Goal: Transaction & Acquisition: Purchase product/service

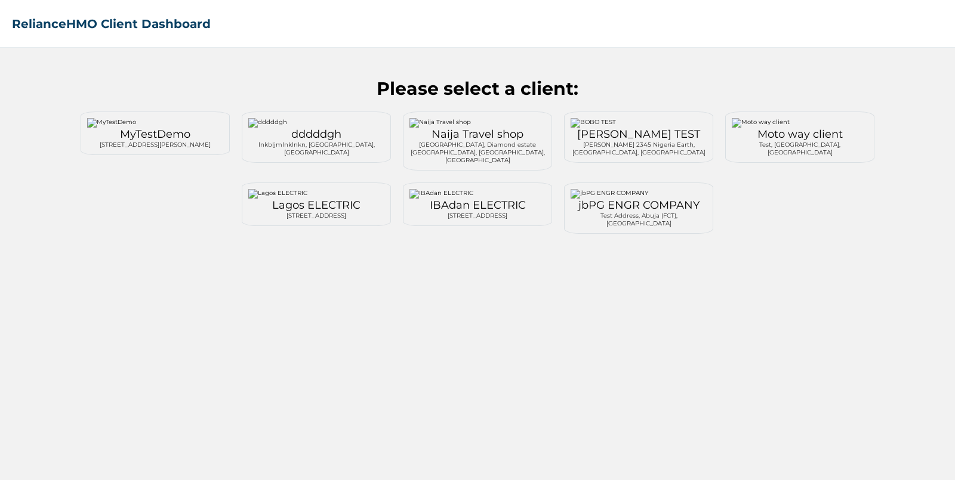
click at [143, 128] on div "MyTestDemo" at bounding box center [155, 134] width 136 height 13
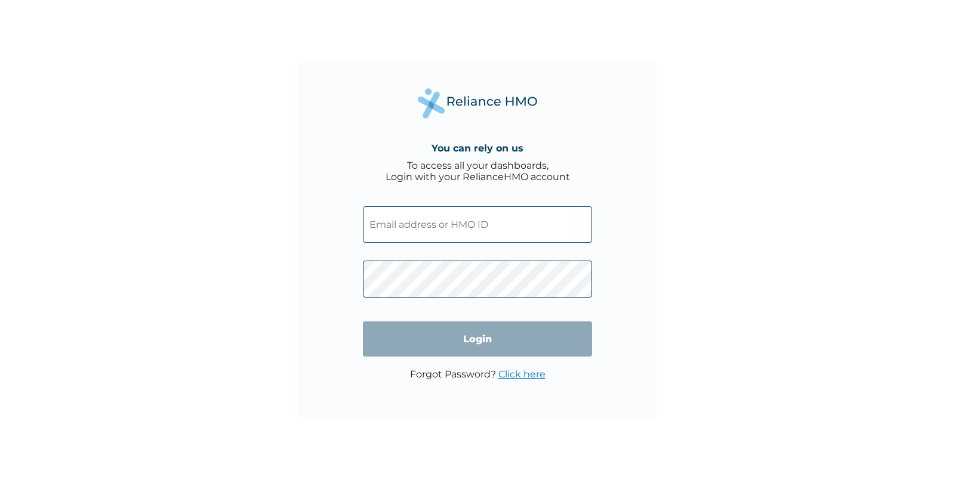
click at [473, 221] on input "text" at bounding box center [477, 224] width 229 height 36
type input "testreliancehealth@gmail.com"
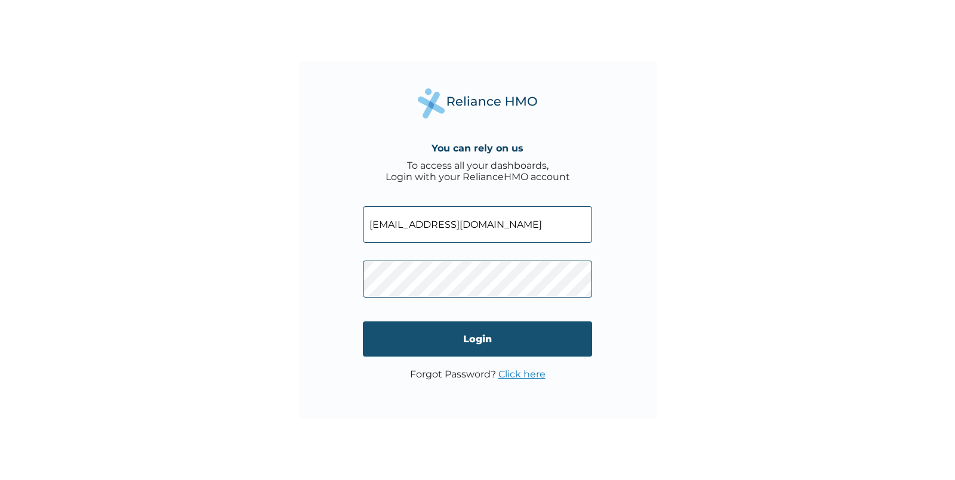
click at [476, 329] on input "Login" at bounding box center [477, 339] width 229 height 35
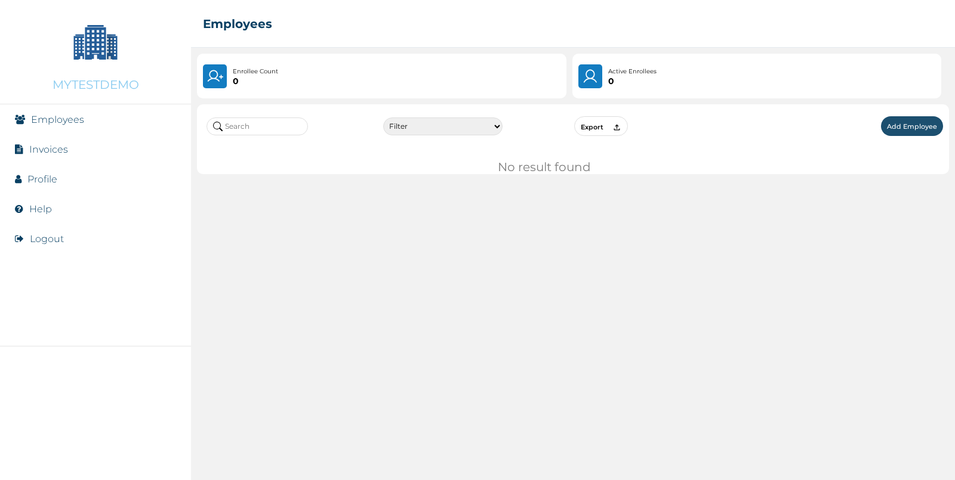
click at [51, 152] on link "Invoices" at bounding box center [48, 149] width 39 height 11
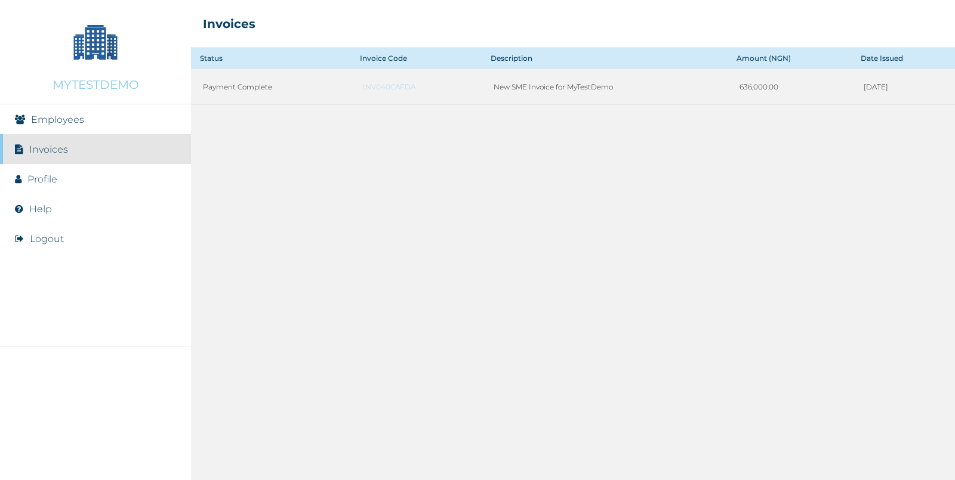
click at [55, 232] on li "Logout" at bounding box center [95, 239] width 191 height 30
click at [53, 239] on button "Logout" at bounding box center [47, 238] width 34 height 11
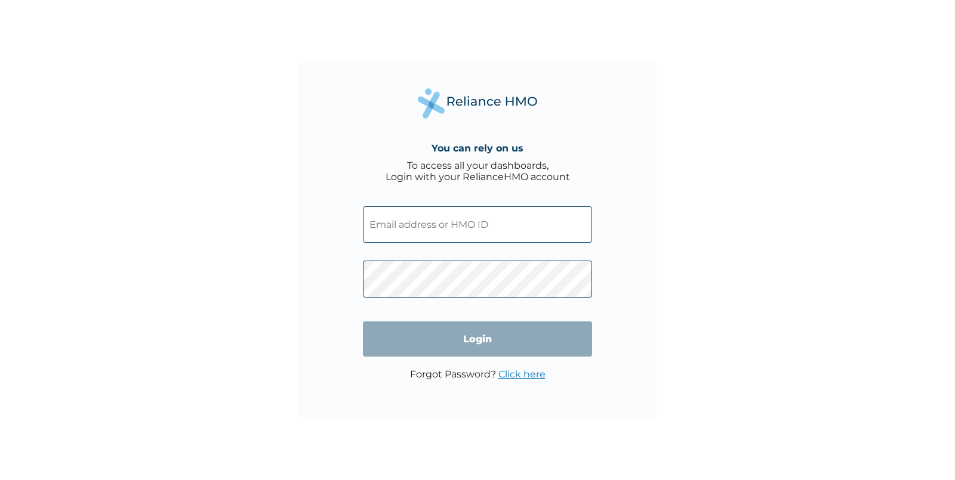
click at [442, 226] on input "text" at bounding box center [477, 224] width 229 height 36
type input "[EMAIL_ADDRESS][DOMAIN_NAME]"
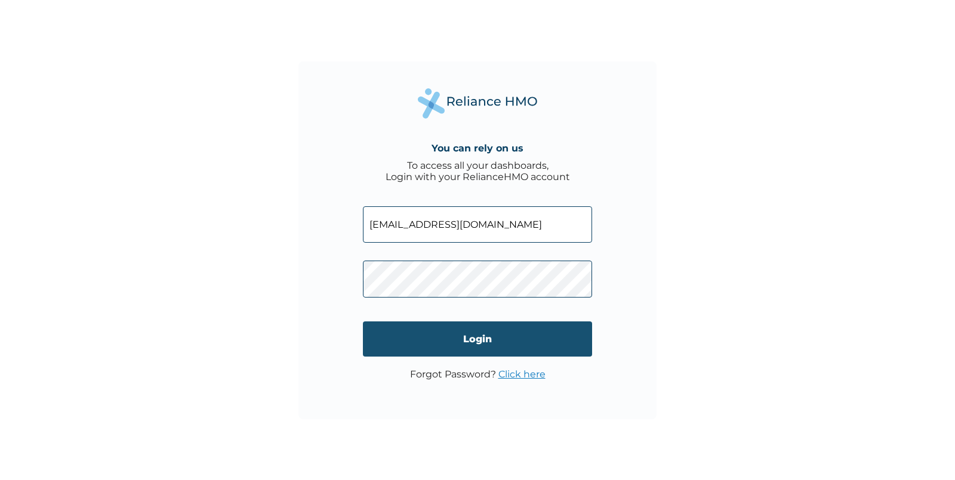
click at [457, 336] on input "Login" at bounding box center [477, 339] width 229 height 35
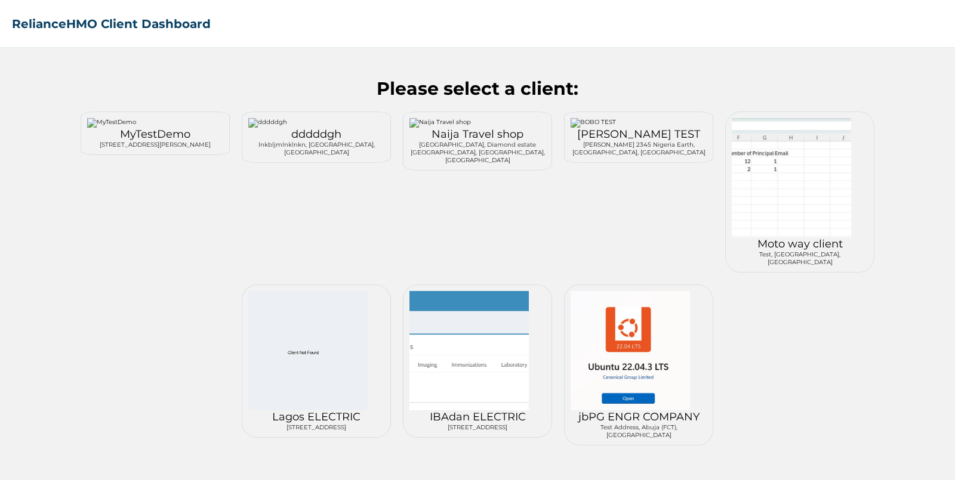
click at [311, 137] on div "dddddgh" at bounding box center [316, 134] width 136 height 13
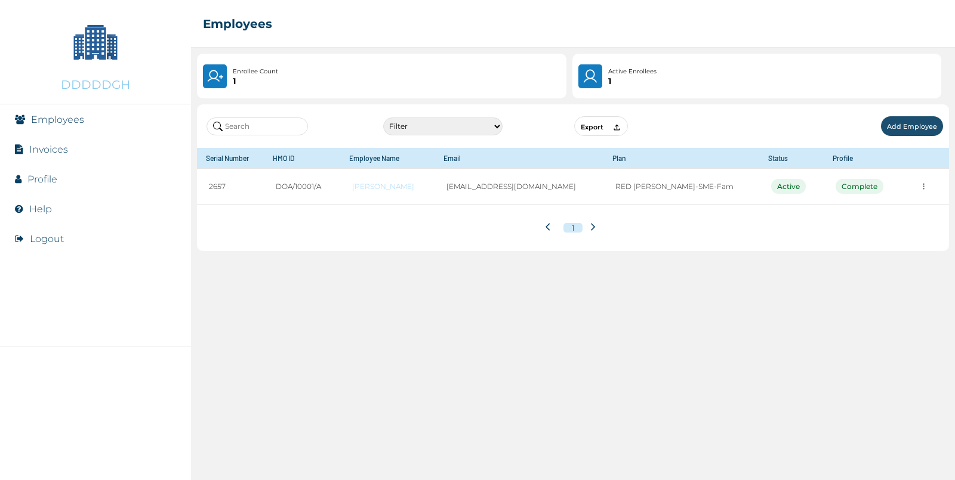
click at [54, 152] on link "Invoices" at bounding box center [48, 149] width 39 height 11
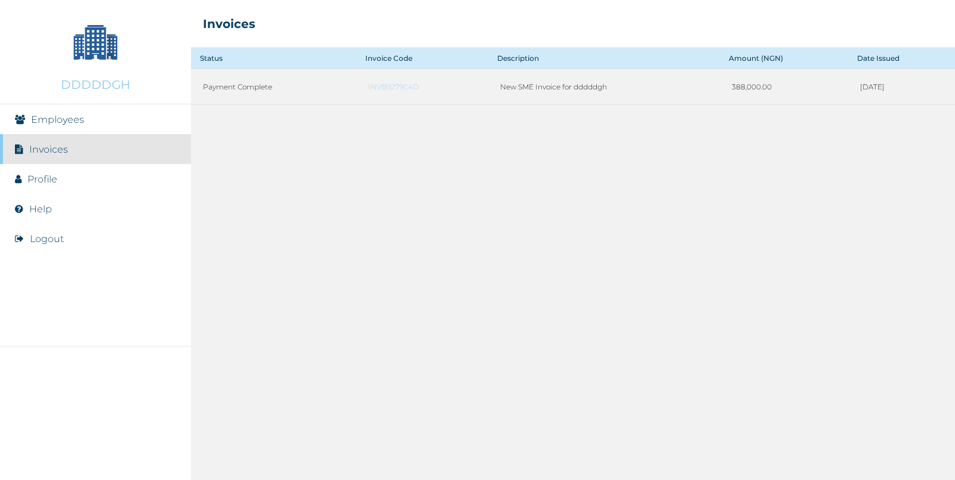
click at [44, 236] on button "Logout" at bounding box center [47, 238] width 34 height 11
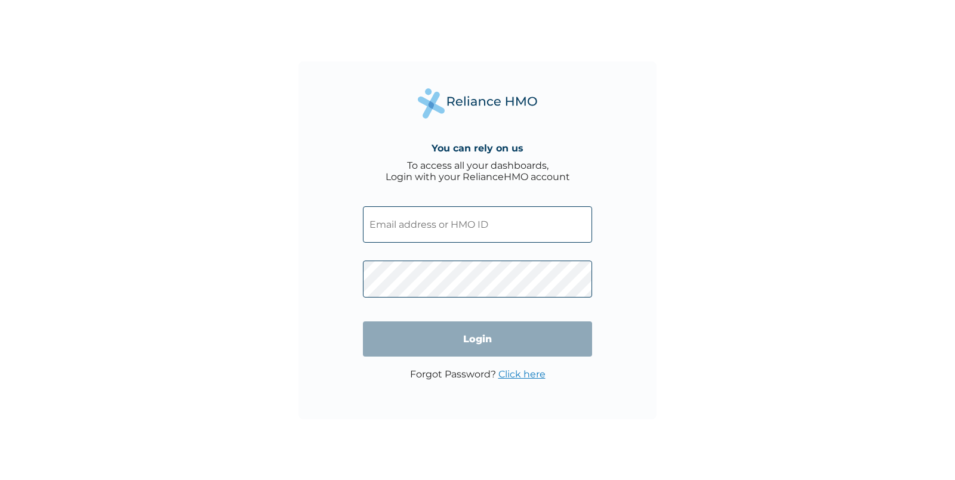
click at [433, 213] on input "text" at bounding box center [477, 224] width 229 height 36
type input "testreliancehealth@gmail.com"
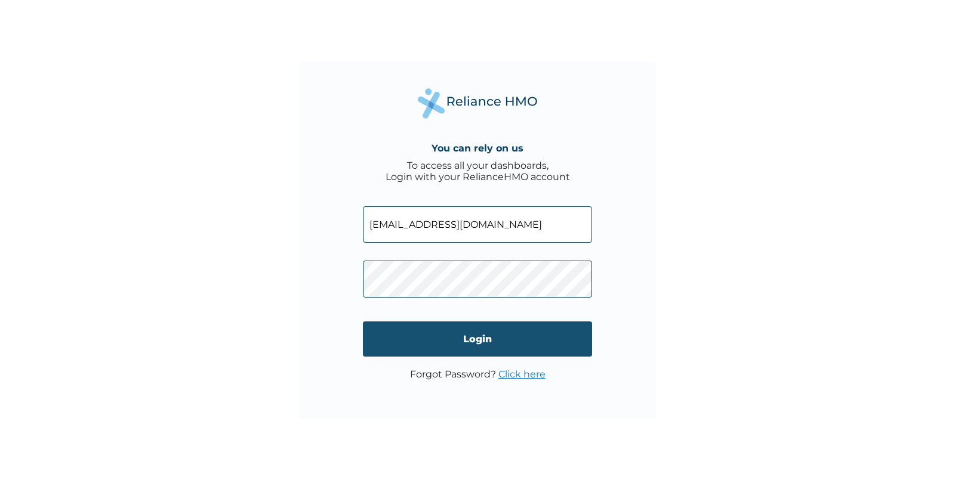
click at [470, 349] on input "Login" at bounding box center [477, 339] width 229 height 35
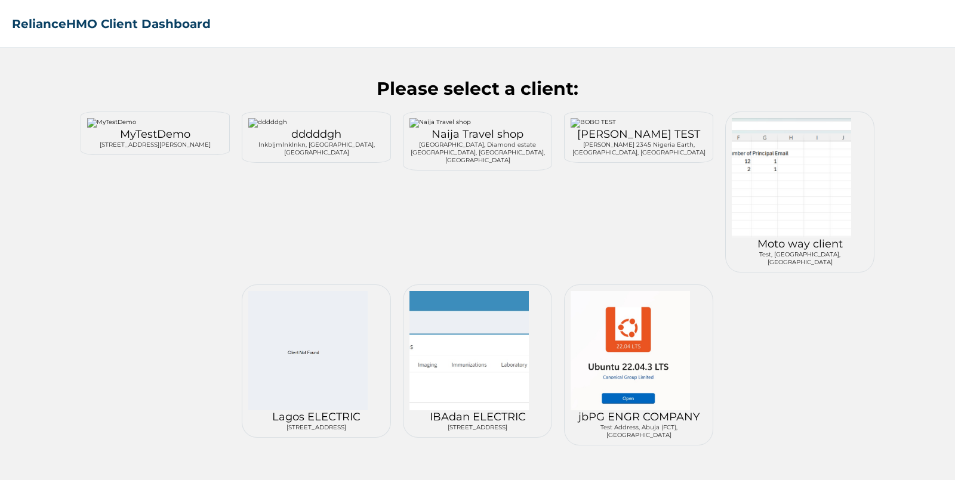
click at [479, 144] on div "Festac Shopping Mall, Diamond estate Festac, Lagos, Nigeria" at bounding box center [477, 152] width 136 height 23
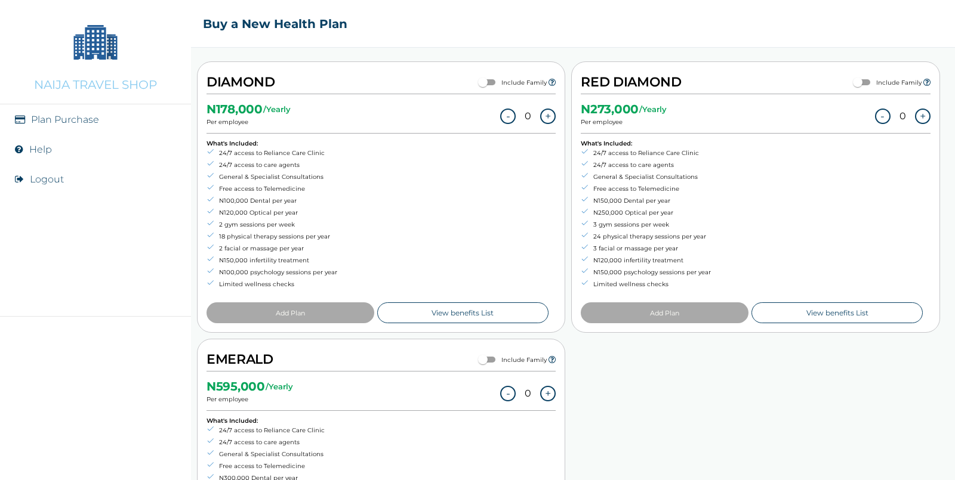
scroll to position [525, 0]
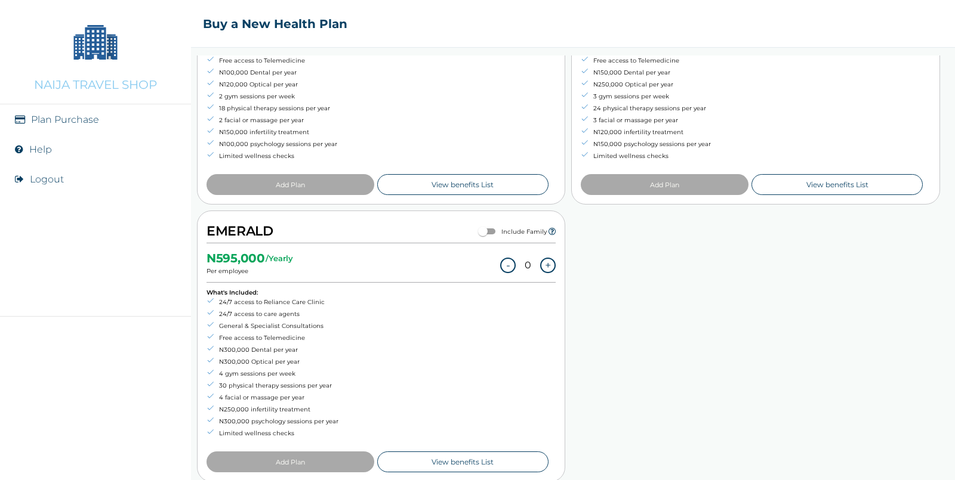
click at [877, 393] on div "RED BERYL Include Family N 70,000 / Yearly Per employee - 0 + What's Included: …" at bounding box center [573, 69] width 764 height 838
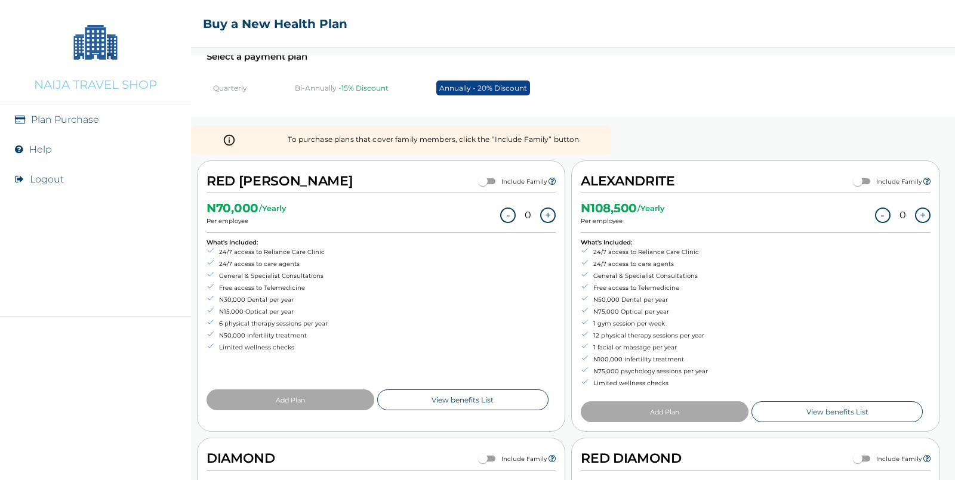
scroll to position [31, 0]
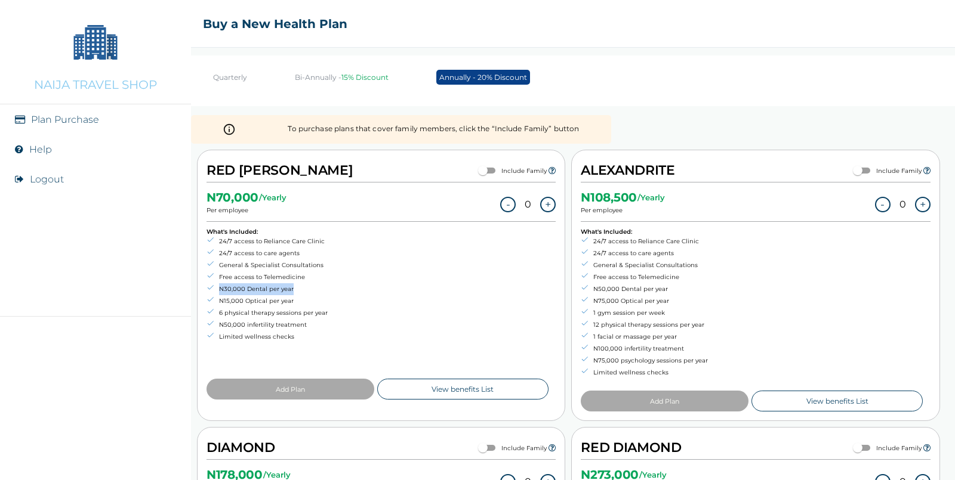
drag, startPoint x: 302, startPoint y: 288, endPoint x: 216, endPoint y: 291, distance: 86.6
click at [216, 291] on li "N30,000 Dental per year" at bounding box center [266, 289] width 121 height 12
drag, startPoint x: 295, startPoint y: 302, endPoint x: 215, endPoint y: 301, distance: 80.0
click at [215, 301] on li "N15,000 Optical per year" at bounding box center [266, 301] width 121 height 12
click at [493, 169] on input "checkbox" at bounding box center [482, 170] width 43 height 14
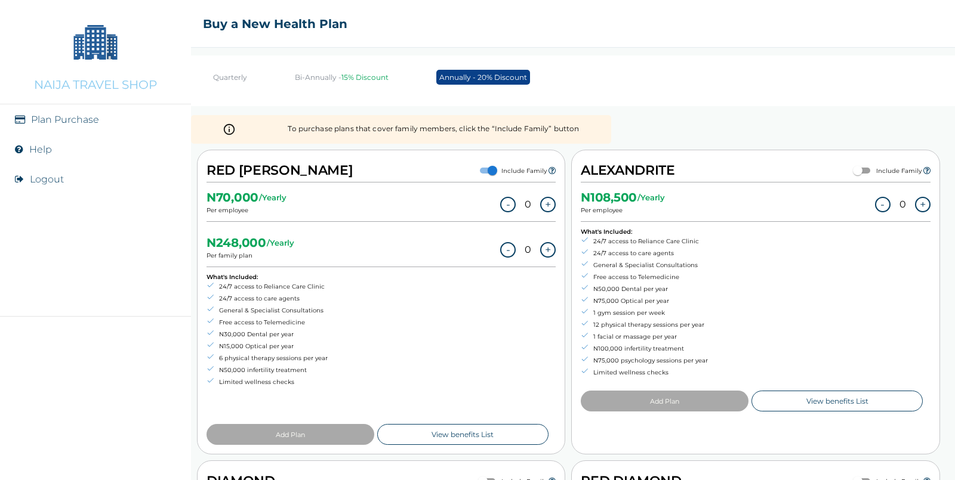
click at [481, 321] on div "N 70,000 / Yearly Per employee - 0 + N 248,000 / Yearly Per family plan - 0 + W…" at bounding box center [380, 314] width 349 height 263
click at [236, 77] on p "Quarterly" at bounding box center [230, 77] width 34 height 9
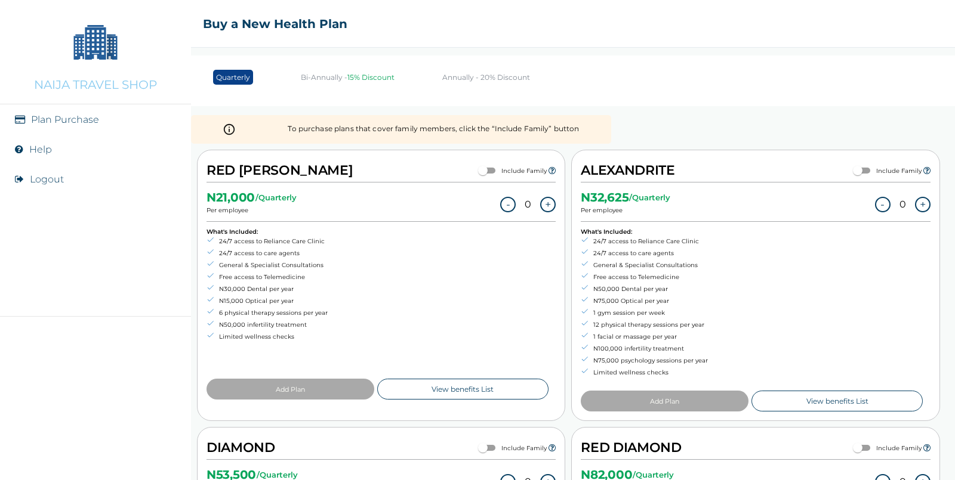
click at [470, 75] on p "Annually - 20% Discount" at bounding box center [486, 77] width 88 height 9
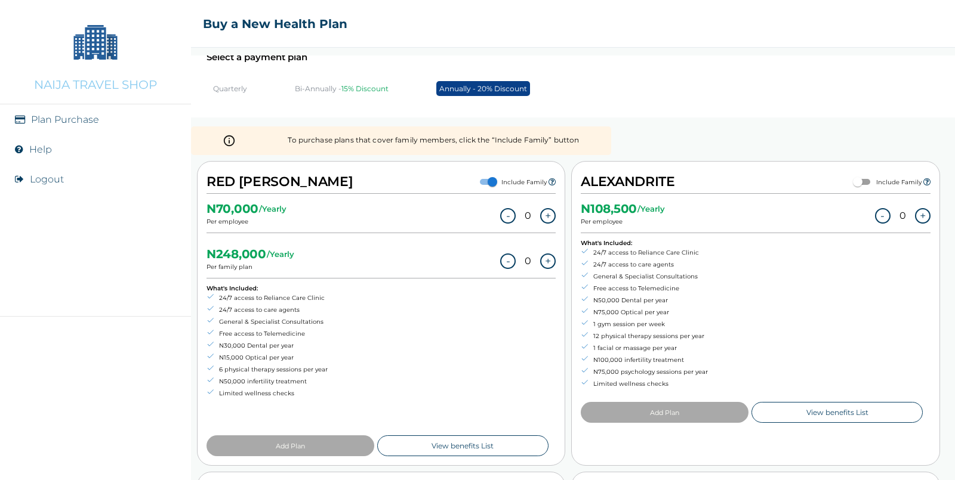
scroll to position [0, 0]
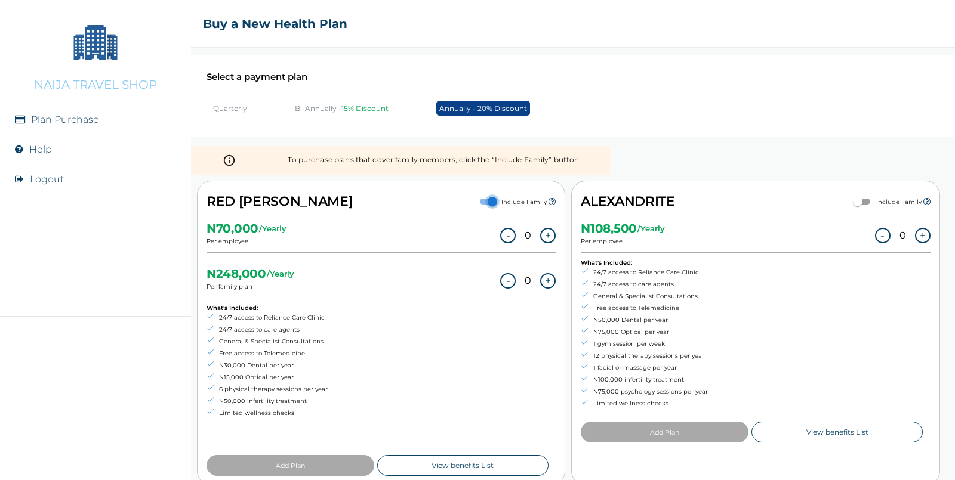
click at [487, 199] on input "checkbox" at bounding box center [492, 202] width 43 height 14
checkbox input "false"
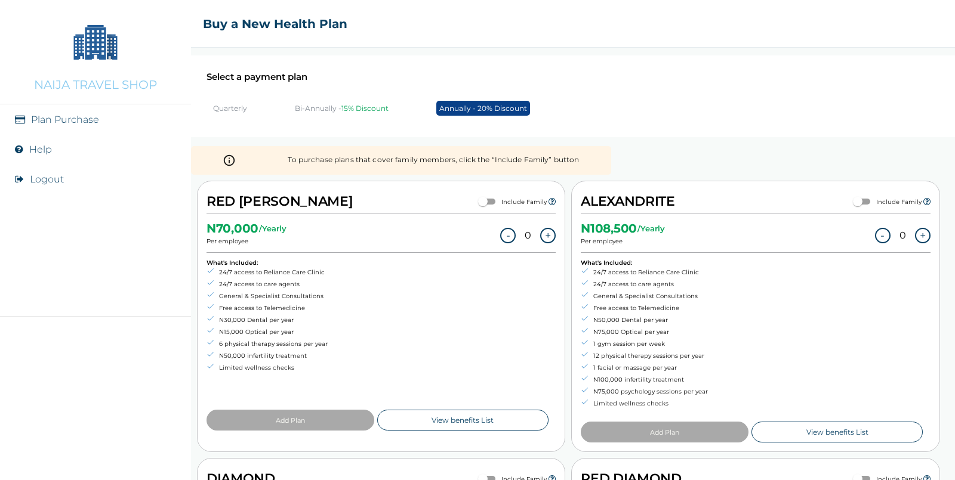
click at [486, 110] on p "Annually - 20% Discount" at bounding box center [483, 108] width 94 height 15
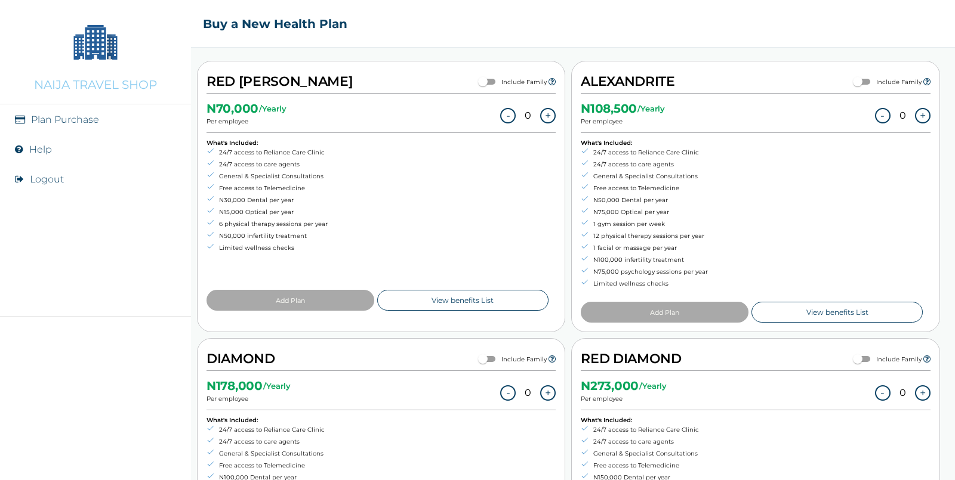
scroll to position [63, 0]
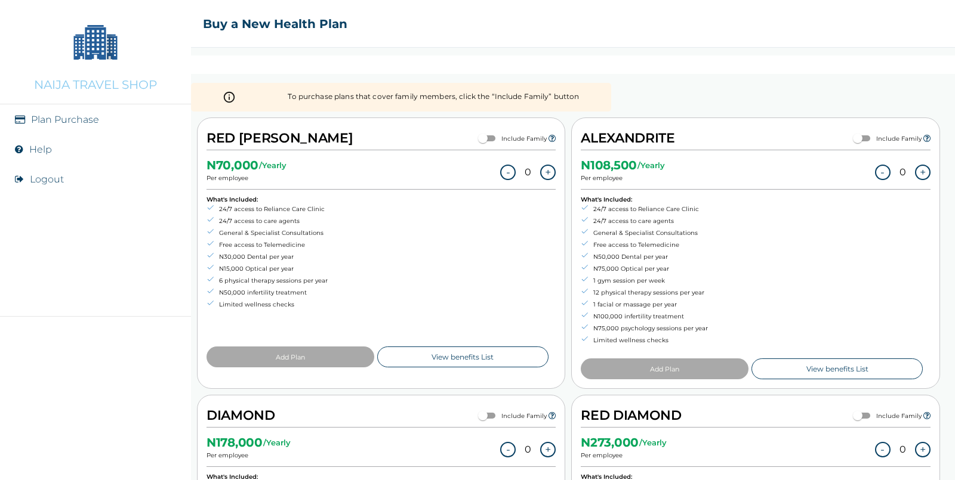
click at [248, 131] on h2 "RED [PERSON_NAME]" at bounding box center [279, 138] width 146 height 23
drag, startPoint x: 285, startPoint y: 136, endPoint x: 211, endPoint y: 135, distance: 74.6
click at [211, 135] on div "RED BERYL Include Family" at bounding box center [380, 138] width 349 height 23
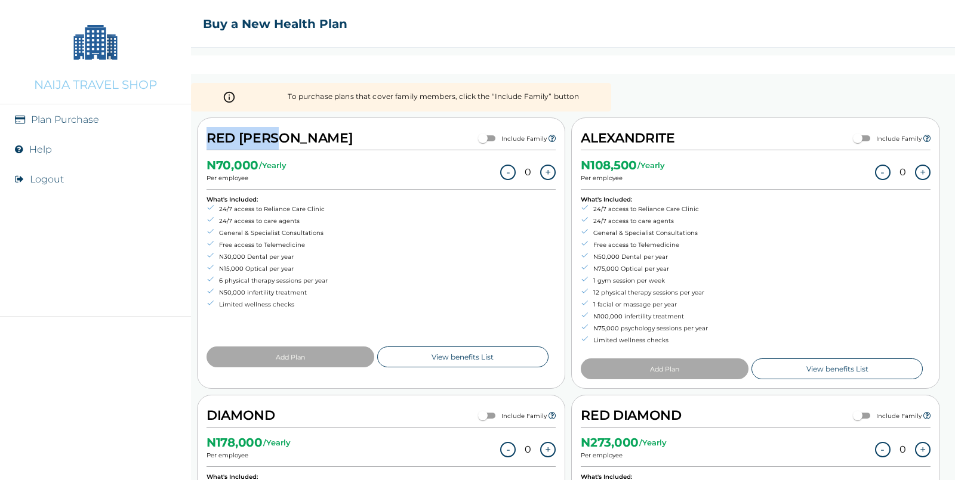
copy h2 "RED [PERSON_NAME]"
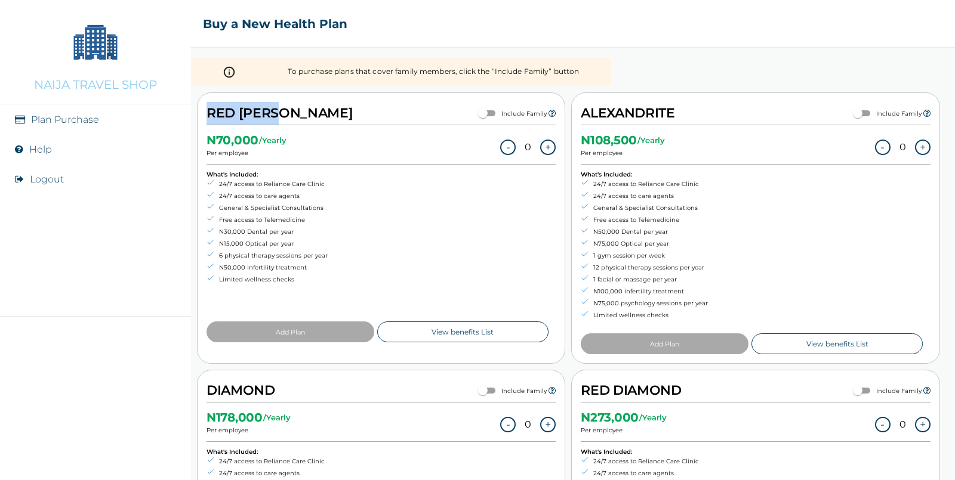
scroll to position [84, 0]
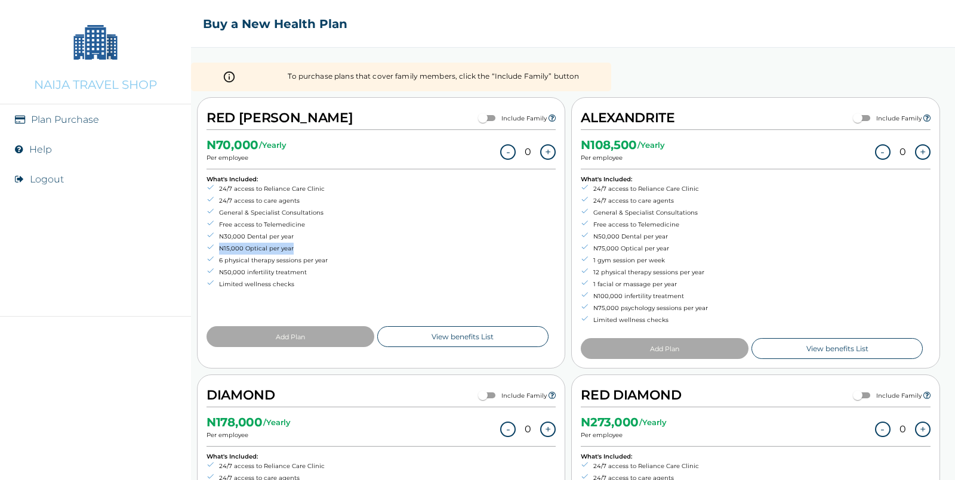
drag, startPoint x: 291, startPoint y: 248, endPoint x: 214, endPoint y: 248, distance: 77.0
click at [214, 248] on li "N15,000 Optical per year" at bounding box center [266, 249] width 121 height 12
copy li "N15,000 Optical per year"
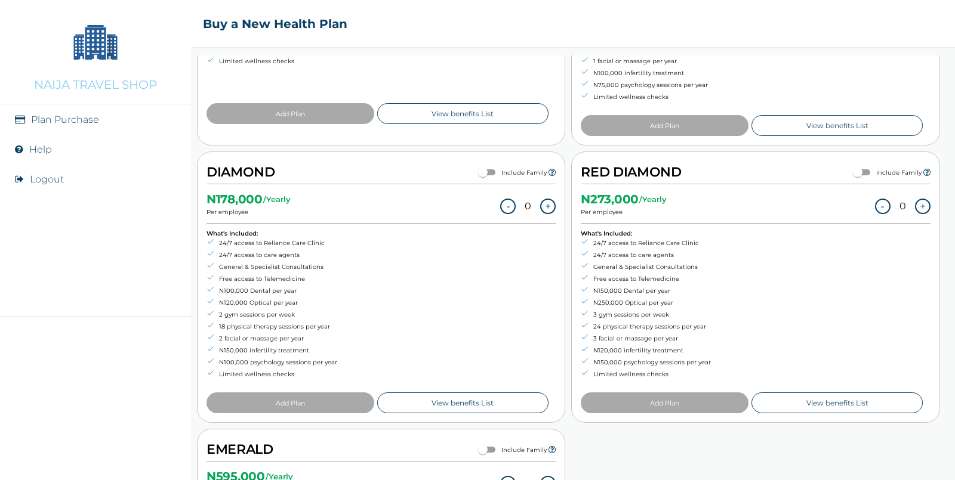
scroll to position [323, 0]
